Goal: Task Accomplishment & Management: Use online tool/utility

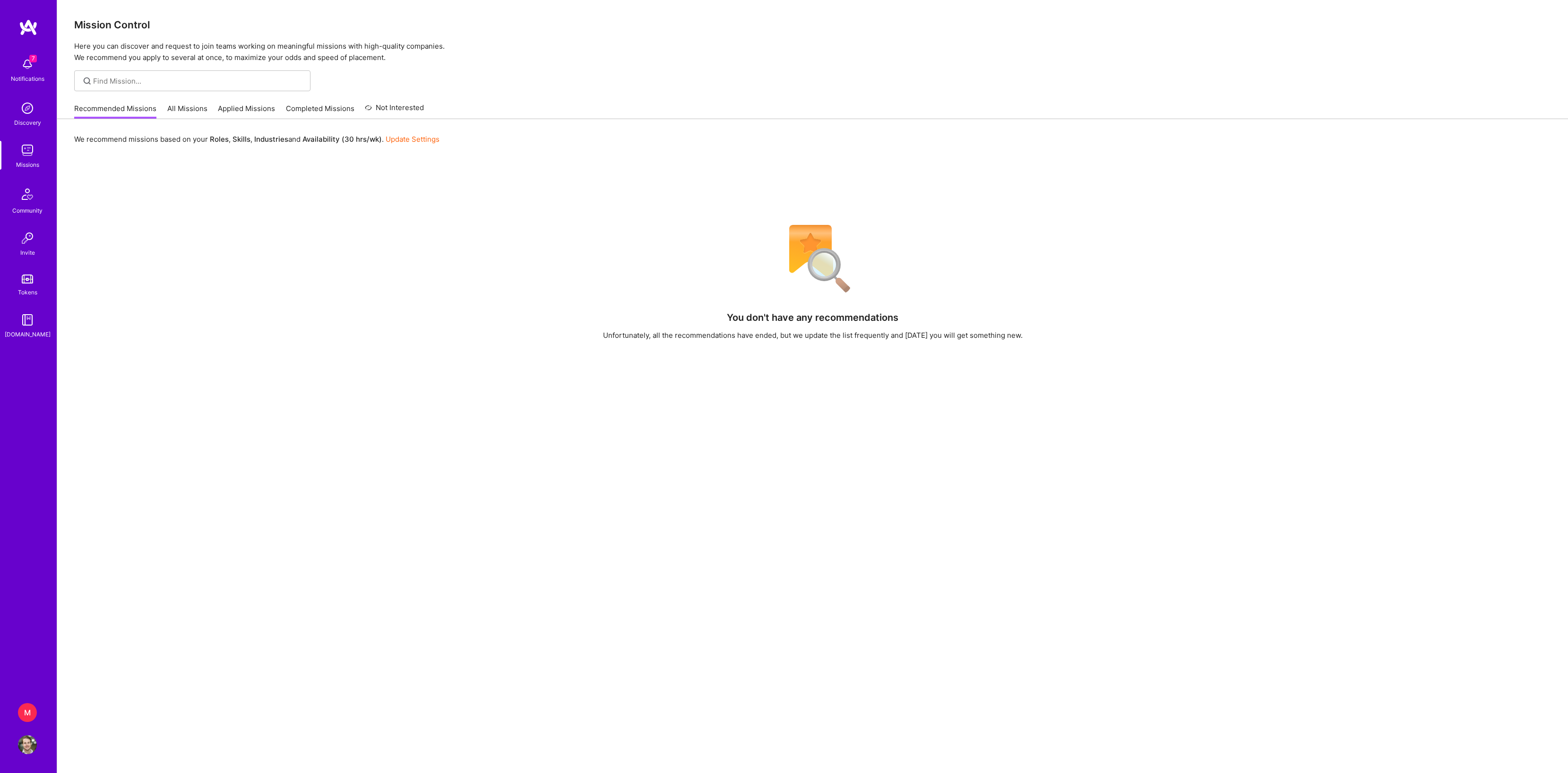
click at [30, 717] on div "M" at bounding box center [27, 713] width 19 height 19
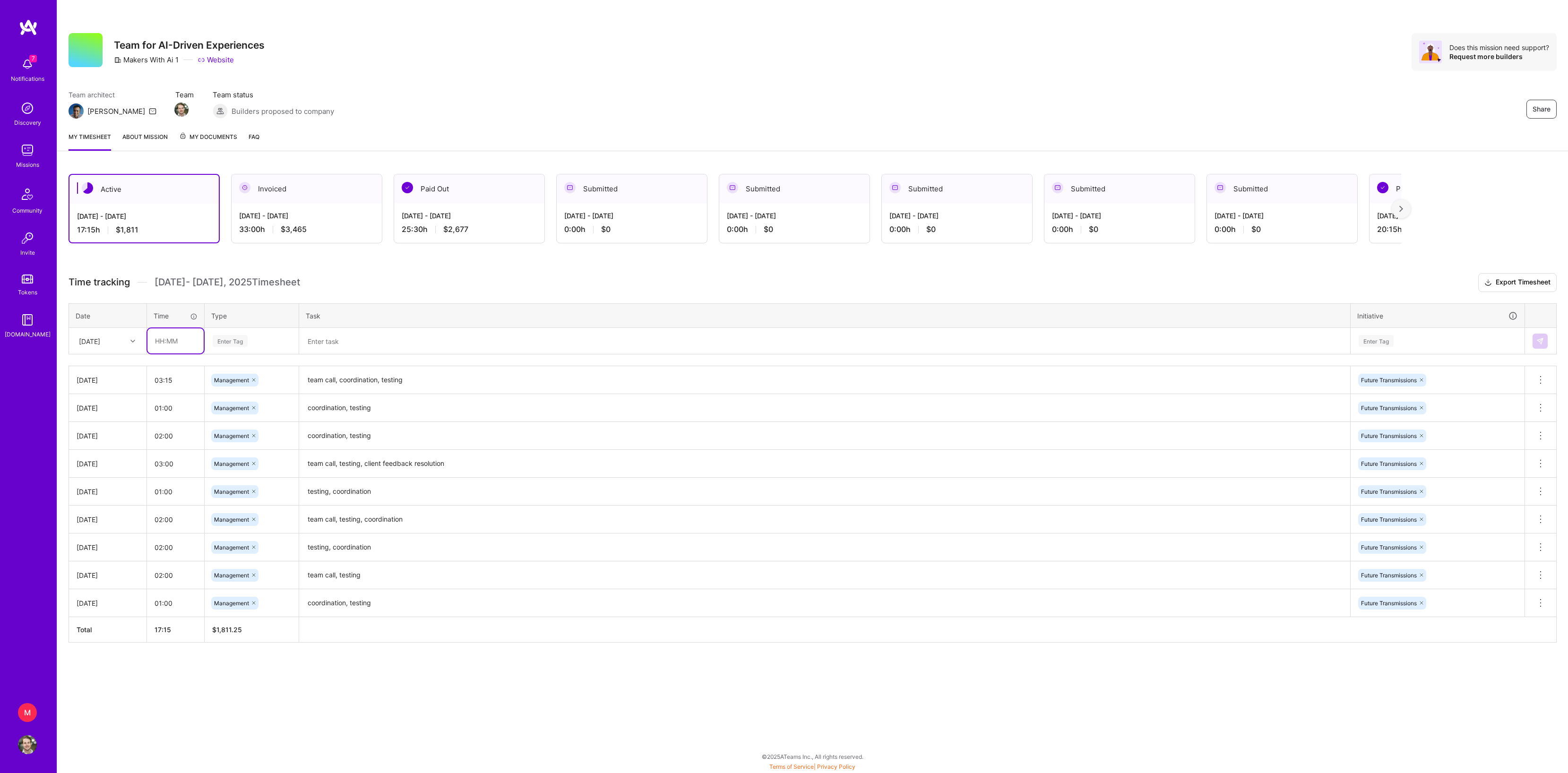
click at [160, 353] on input "text" at bounding box center [176, 341] width 56 height 25
type input "02:00"
click at [231, 348] on div "Enter Tag" at bounding box center [230, 341] width 35 height 15
click at [241, 489] on span "Management" at bounding box center [232, 483] width 45 height 13
click at [454, 353] on textarea at bounding box center [825, 341] width 1049 height 24
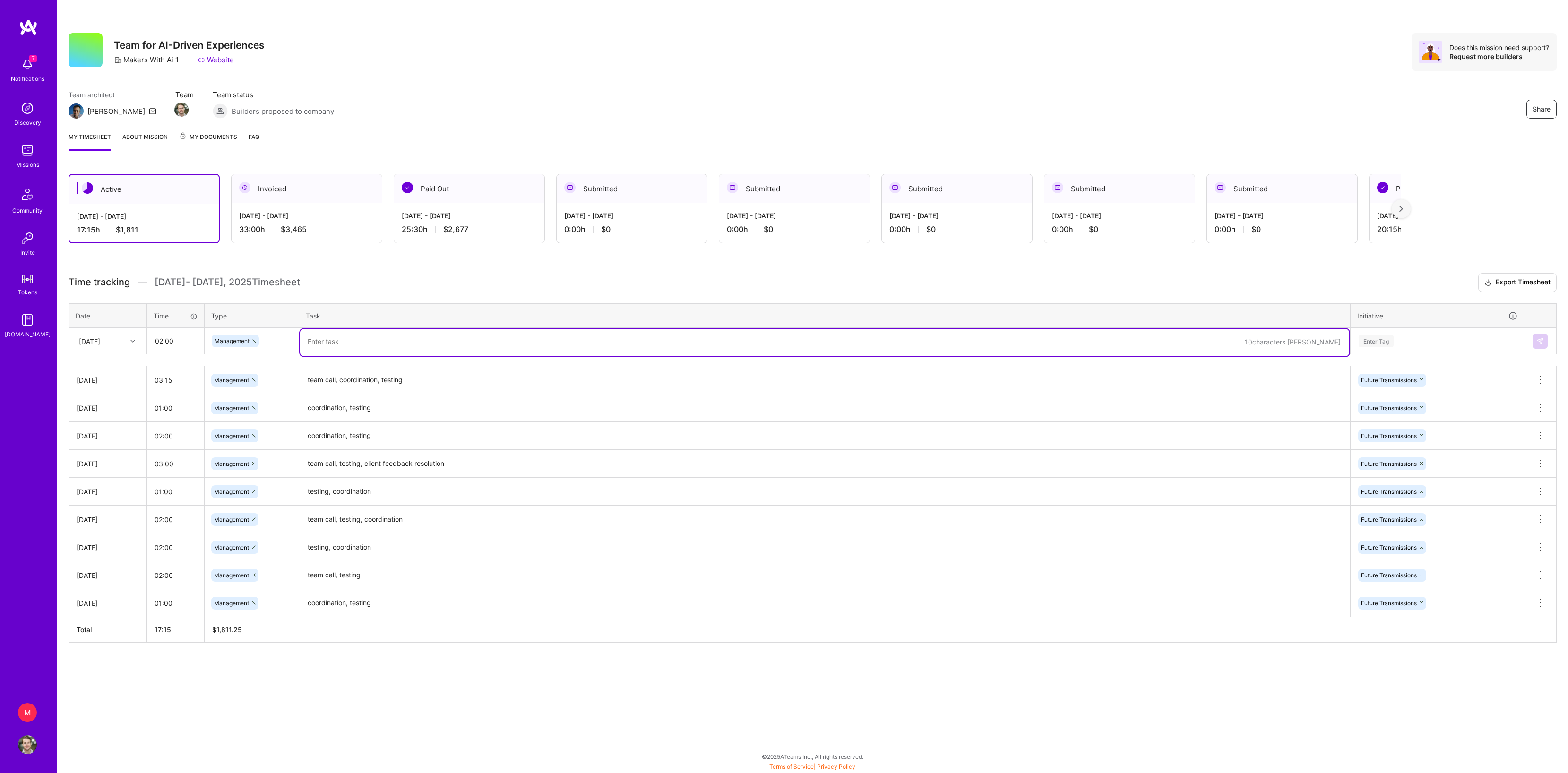
paste textarea "testing, prompt engineering"
type textarea "testing, prompt engineering"
click at [780, 292] on h3 "Time tracking [DATE] - [DATE] Timesheet Export Timesheet" at bounding box center [812, 283] width 1488 height 19
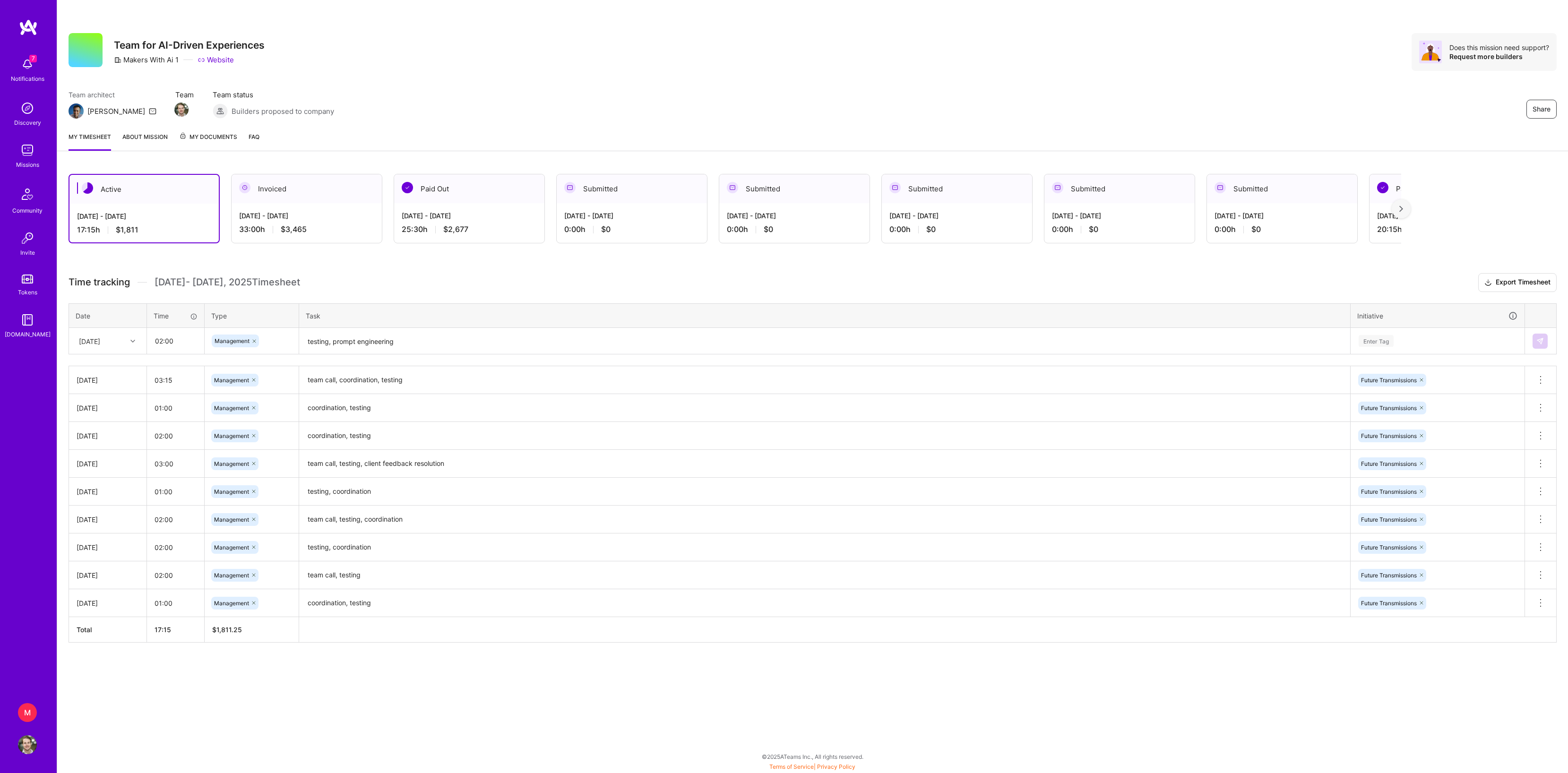
click at [1417, 347] on div "Enter Tag" at bounding box center [1438, 341] width 160 height 11
click at [1392, 419] on div "Future Transmissions" at bounding box center [1388, 415] width 56 height 10
click at [1540, 349] on button at bounding box center [1541, 341] width 15 height 15
